Goal: Book appointment/travel/reservation

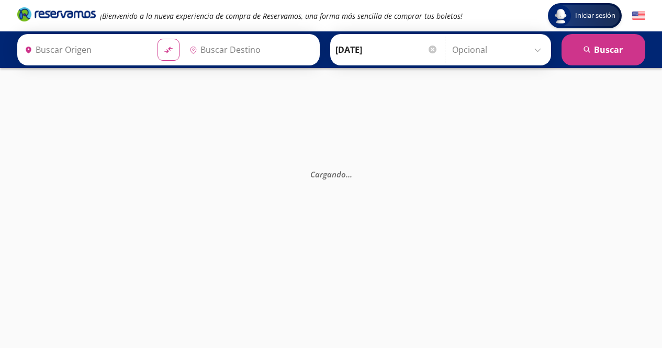
type input "Toluca, [GEOGRAPHIC_DATA]"
type input "[GEOGRAPHIC_DATA], [GEOGRAPHIC_DATA]"
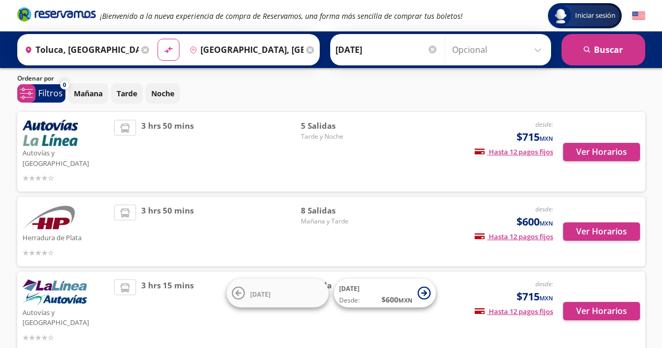
scroll to position [18, 0]
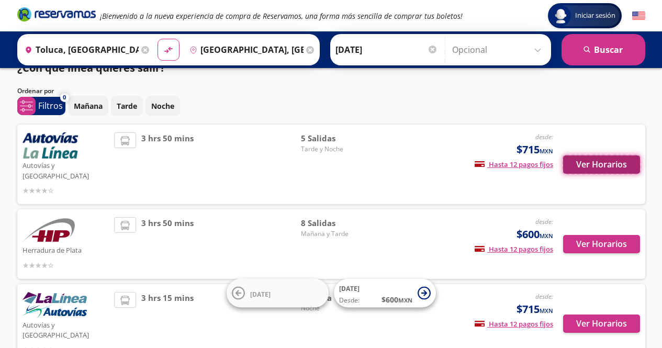
click at [622, 156] on button "Ver Horarios" at bounding box center [601, 164] width 77 height 18
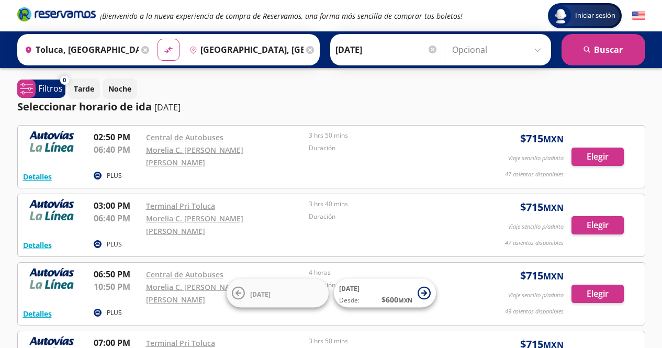
scroll to position [18, 0]
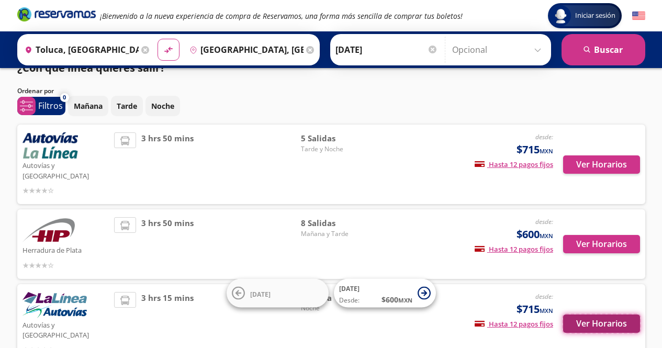
click at [601, 315] on button "Ver Horarios" at bounding box center [601, 324] width 77 height 18
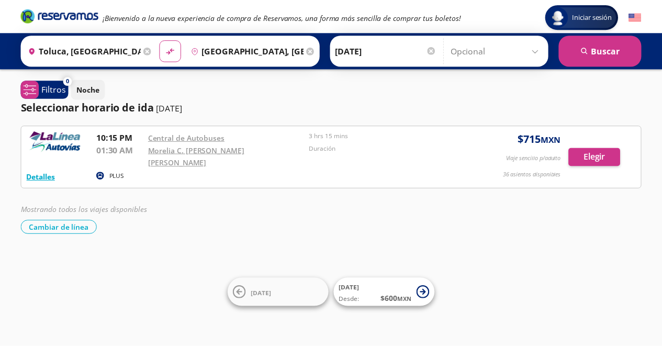
scroll to position [18, 0]
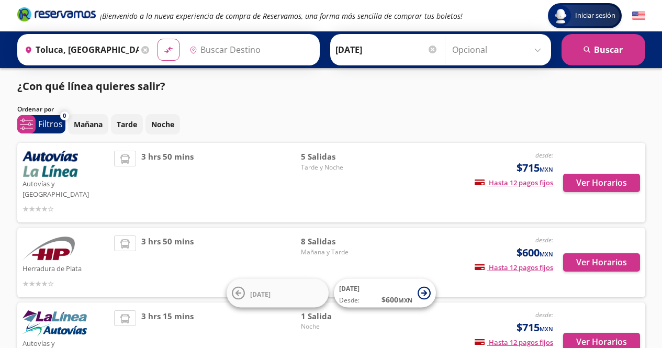
type input "[GEOGRAPHIC_DATA], [GEOGRAPHIC_DATA]"
click at [91, 119] on p "Mañana" at bounding box center [88, 124] width 29 height 11
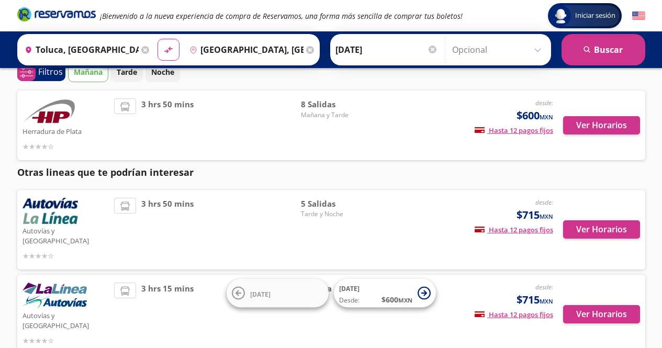
scroll to position [90, 0]
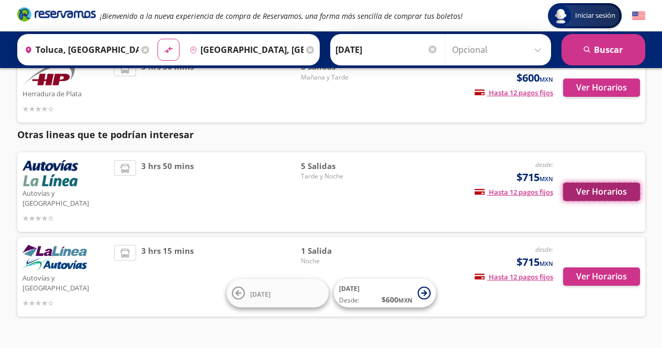
click at [610, 186] on button "Ver Horarios" at bounding box center [601, 192] width 77 height 18
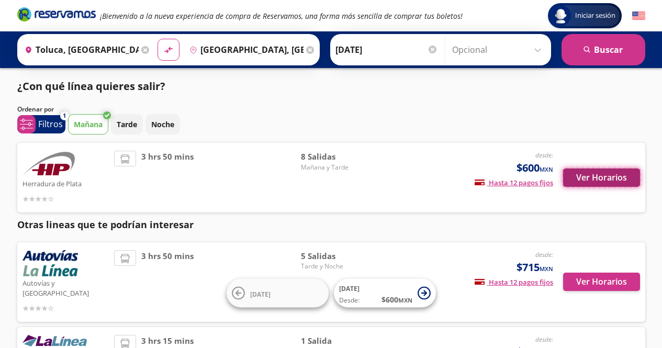
click at [580, 179] on button "Ver Horarios" at bounding box center [601, 178] width 77 height 18
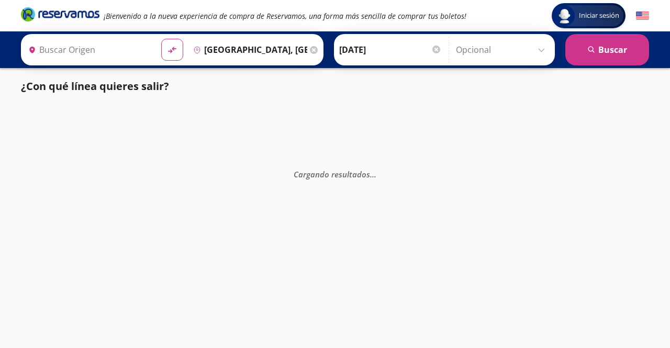
type input "Toluca, [GEOGRAPHIC_DATA]"
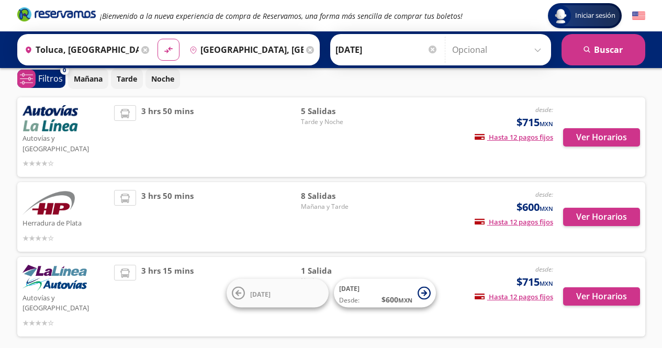
scroll to position [52, 0]
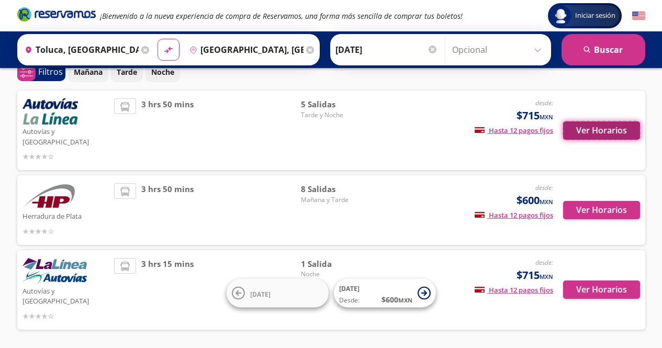
click at [613, 121] on button "Ver Horarios" at bounding box center [601, 130] width 77 height 18
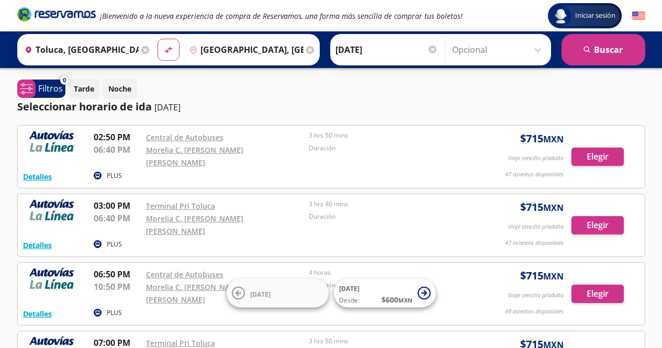
scroll to position [52, 0]
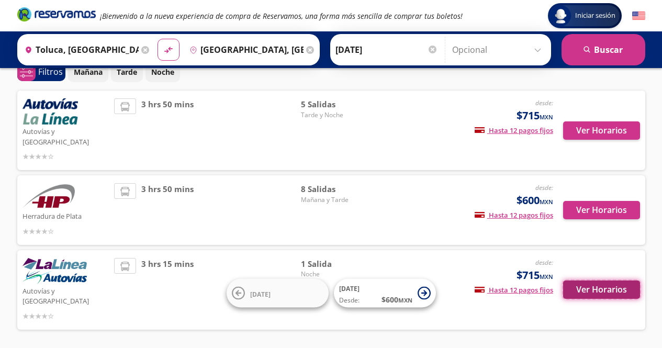
click at [620, 281] on button "Ver Horarios" at bounding box center [601, 290] width 77 height 18
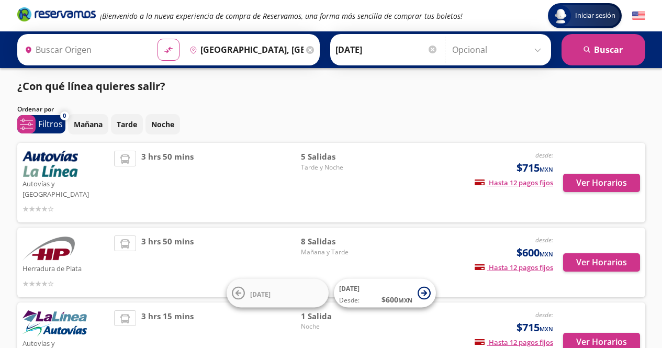
type input "Toluca, [GEOGRAPHIC_DATA]"
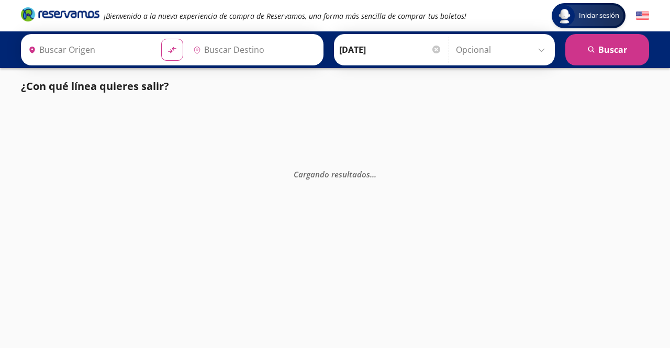
type input "[GEOGRAPHIC_DATA], [GEOGRAPHIC_DATA]"
type input "Toluca, [GEOGRAPHIC_DATA]"
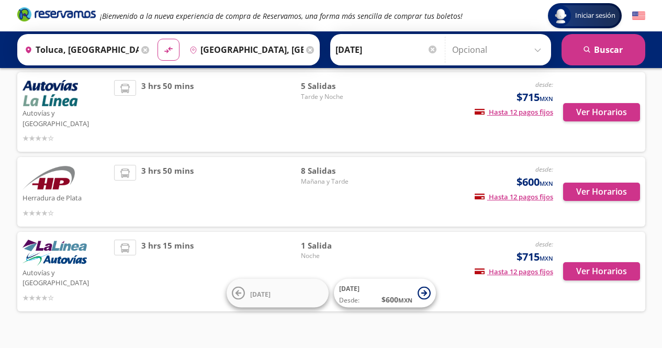
scroll to position [71, 0]
click at [592, 262] on button "Ver Horarios" at bounding box center [601, 271] width 77 height 18
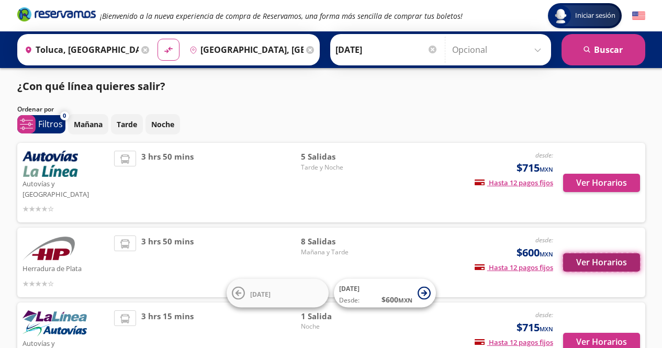
click at [604, 253] on button "Ver Horarios" at bounding box center [601, 262] width 77 height 18
